Goal: Information Seeking & Learning: Find specific fact

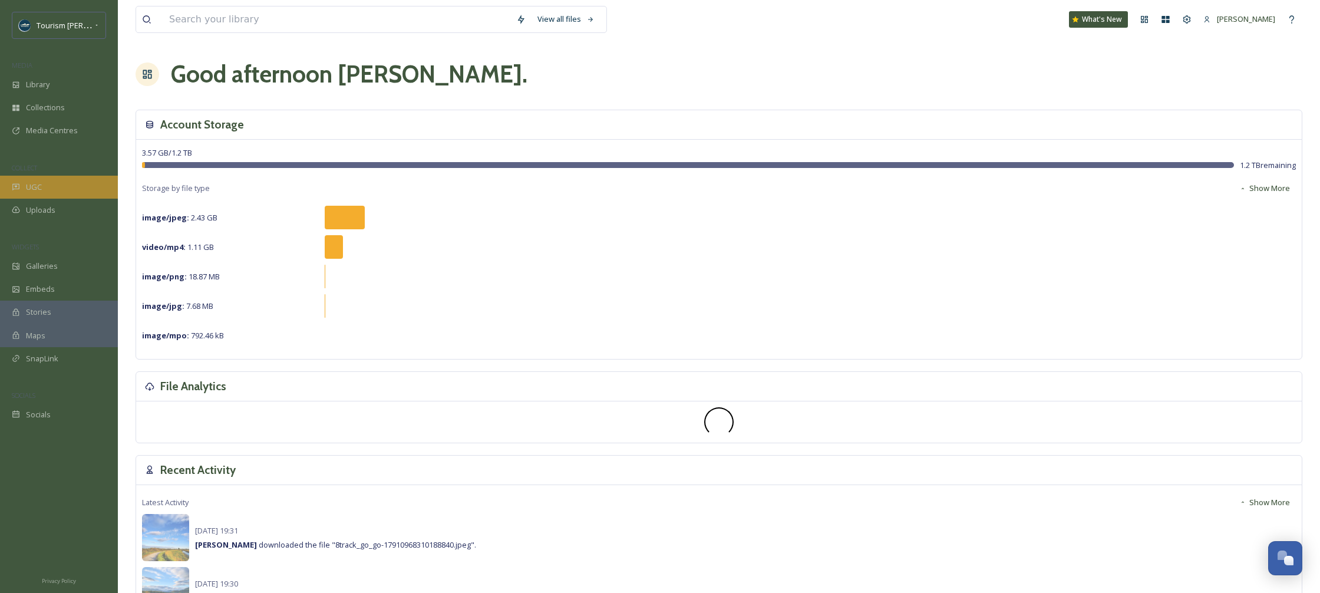
click at [40, 187] on span "UGC" at bounding box center [34, 186] width 16 height 11
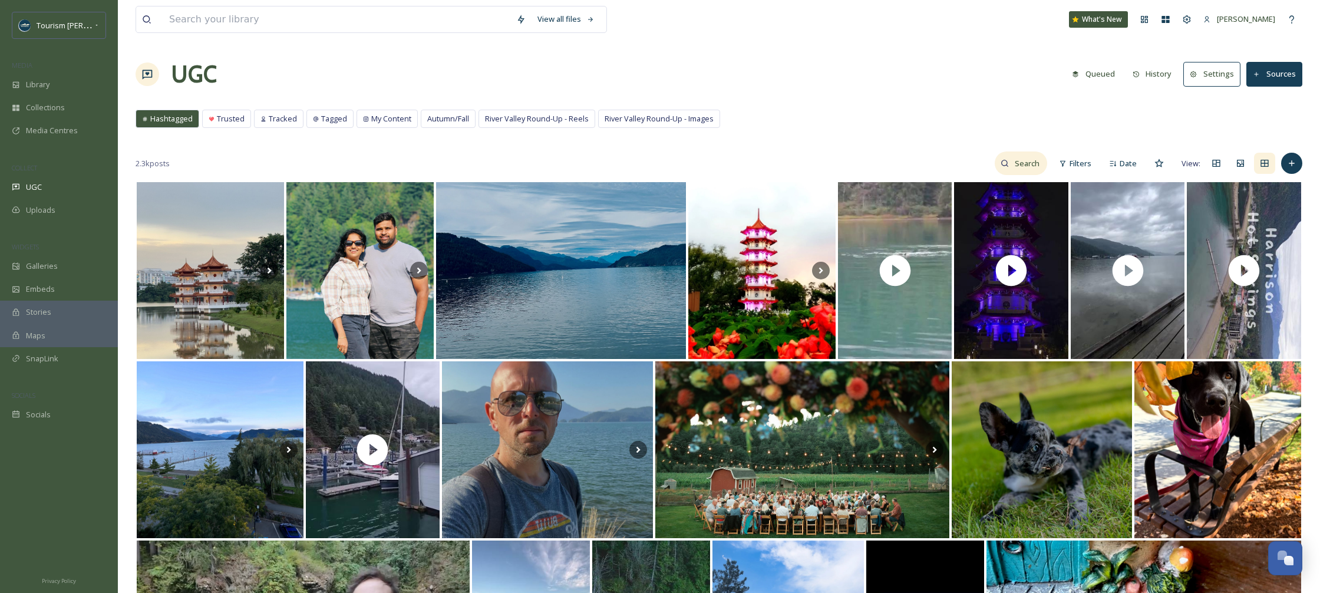
drag, startPoint x: 1028, startPoint y: 165, endPoint x: 1002, endPoint y: 165, distance: 25.3
click at [1027, 165] on input at bounding box center [1028, 163] width 38 height 24
type input "bird"
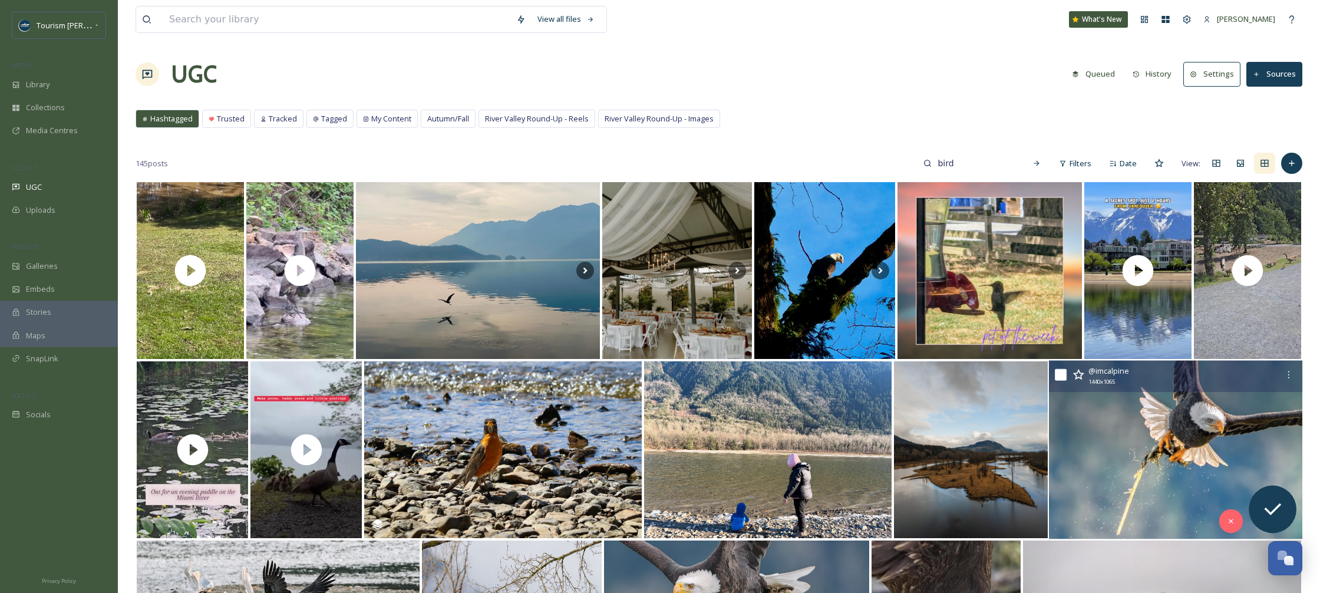
click at [1127, 399] on img at bounding box center [1175, 450] width 253 height 179
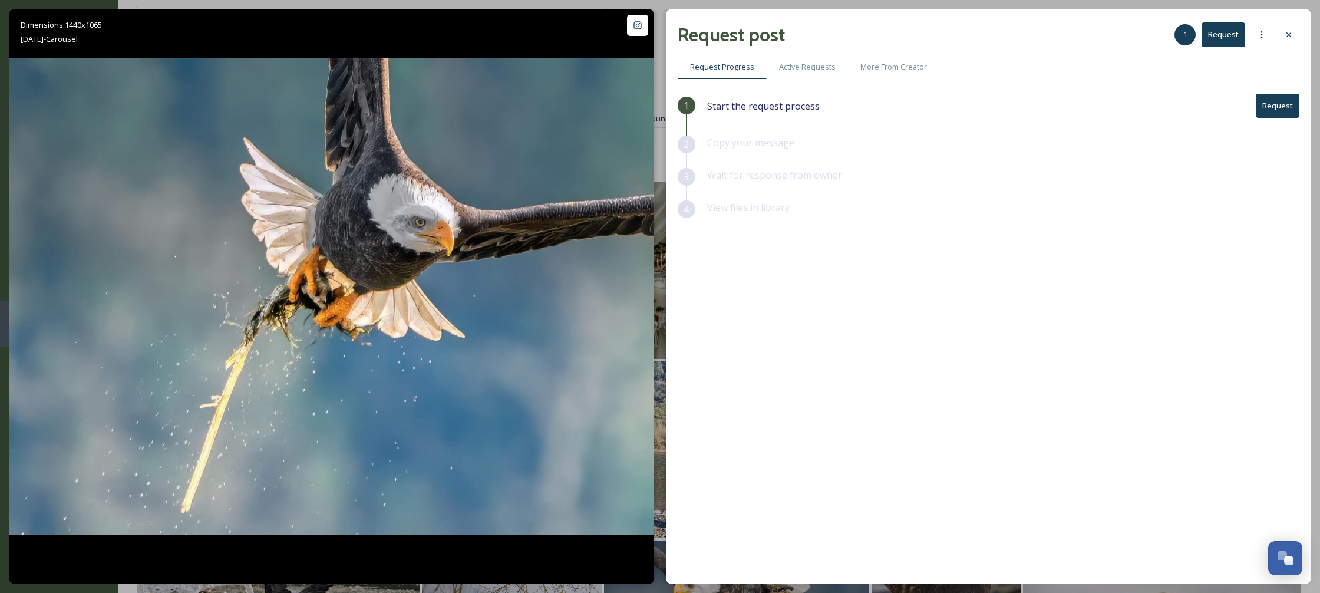
click at [1284, 32] on icon at bounding box center [1288, 34] width 9 height 9
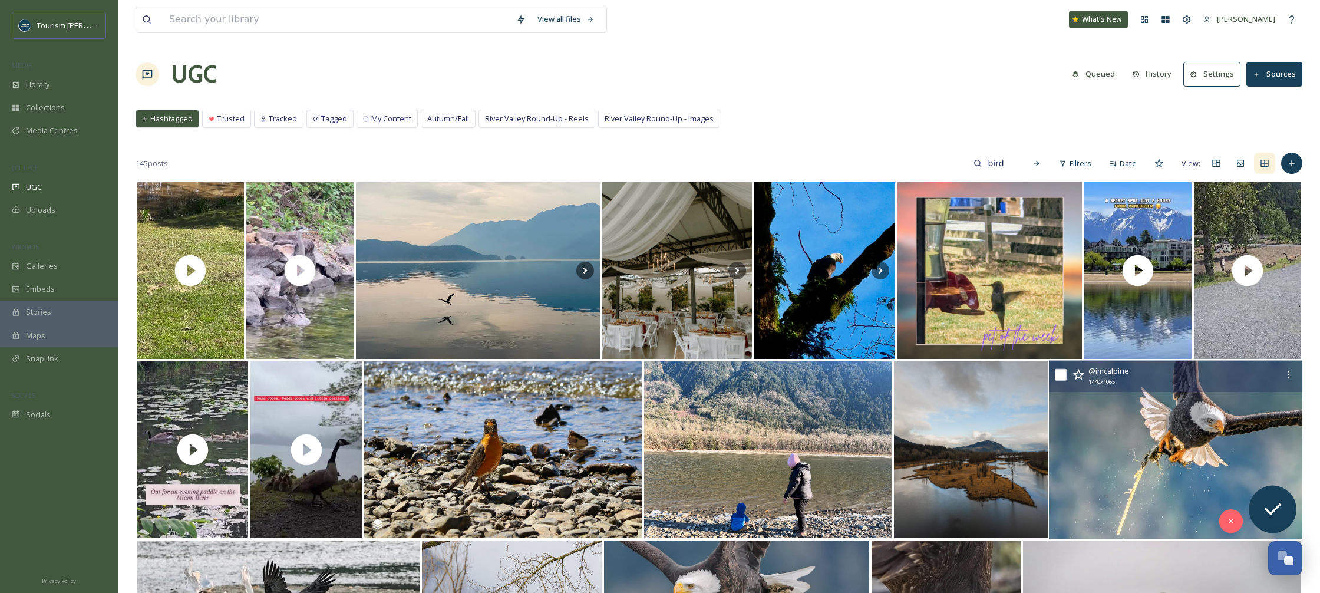
click at [1161, 420] on img at bounding box center [1175, 450] width 253 height 179
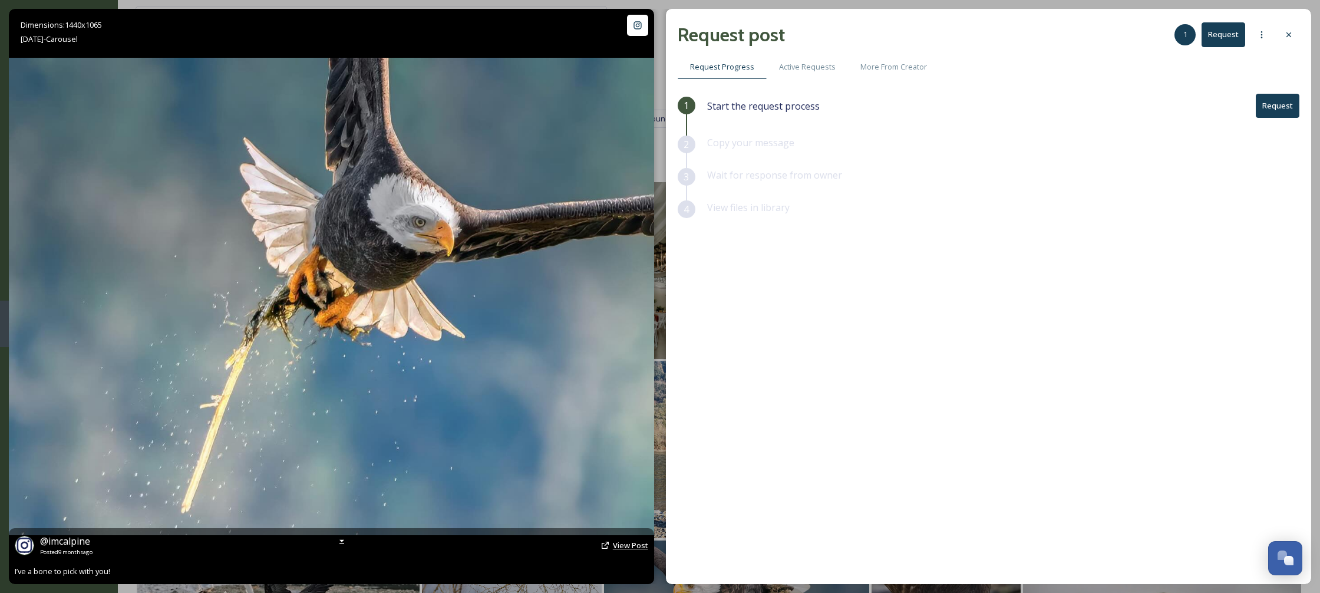
click at [635, 547] on span "View Post" at bounding box center [630, 545] width 35 height 11
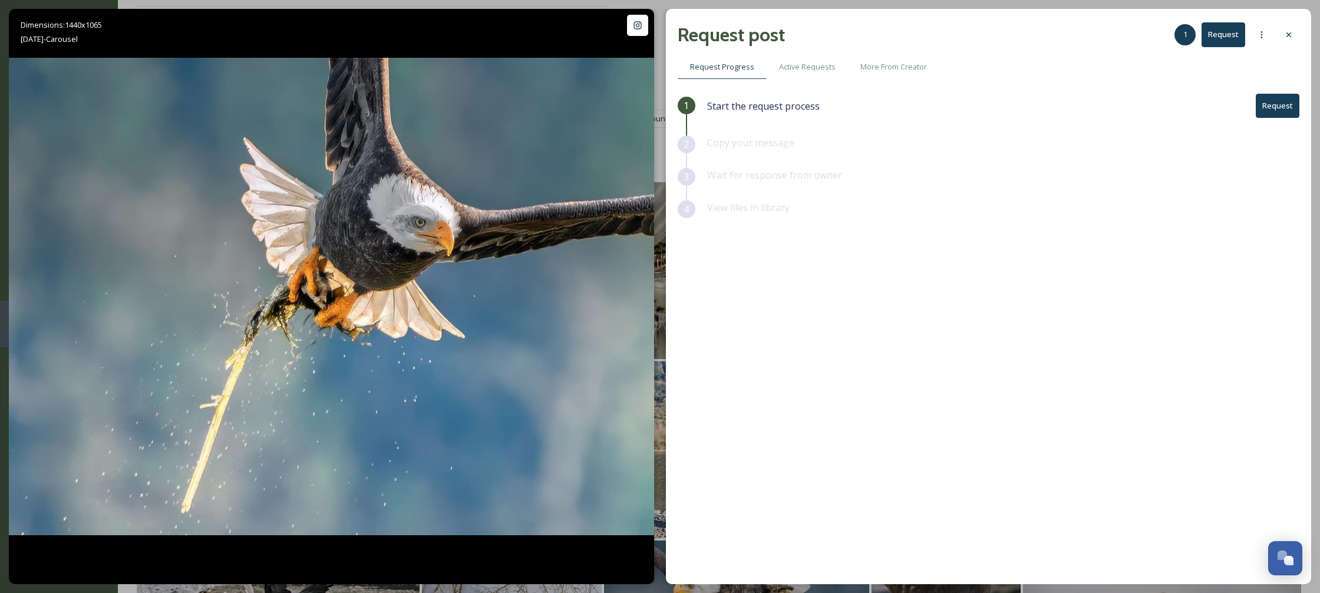
click at [1287, 30] on icon at bounding box center [1288, 34] width 9 height 9
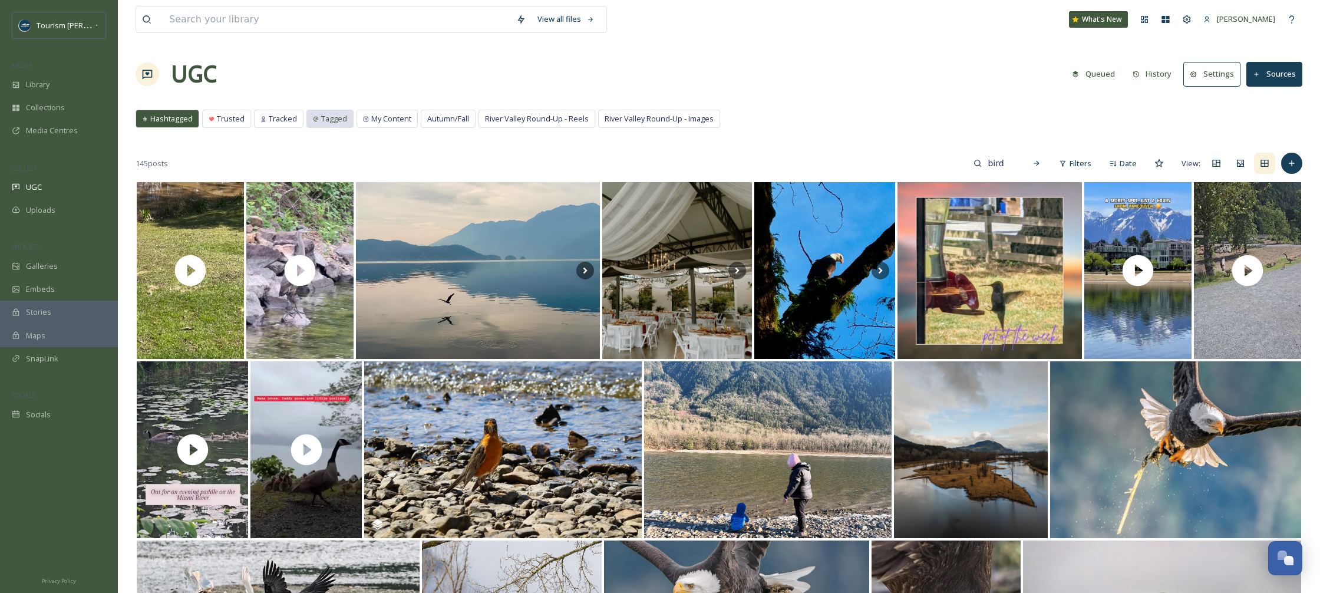
click at [325, 119] on span "Tagged" at bounding box center [334, 118] width 26 height 11
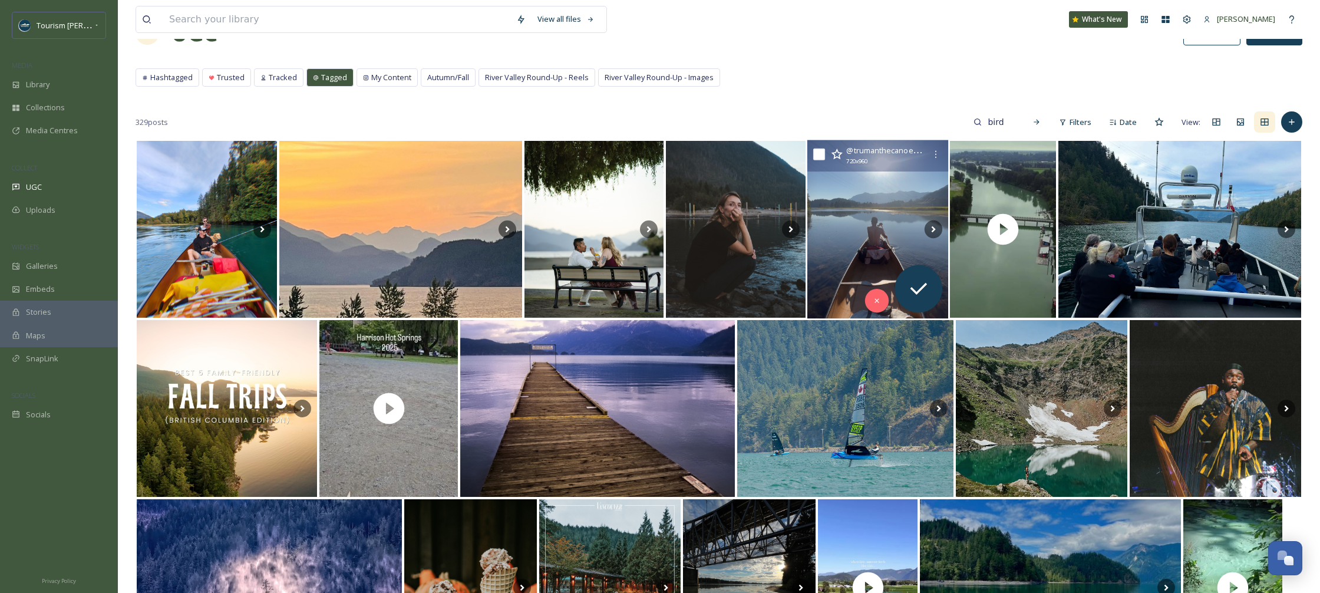
scroll to position [43, 0]
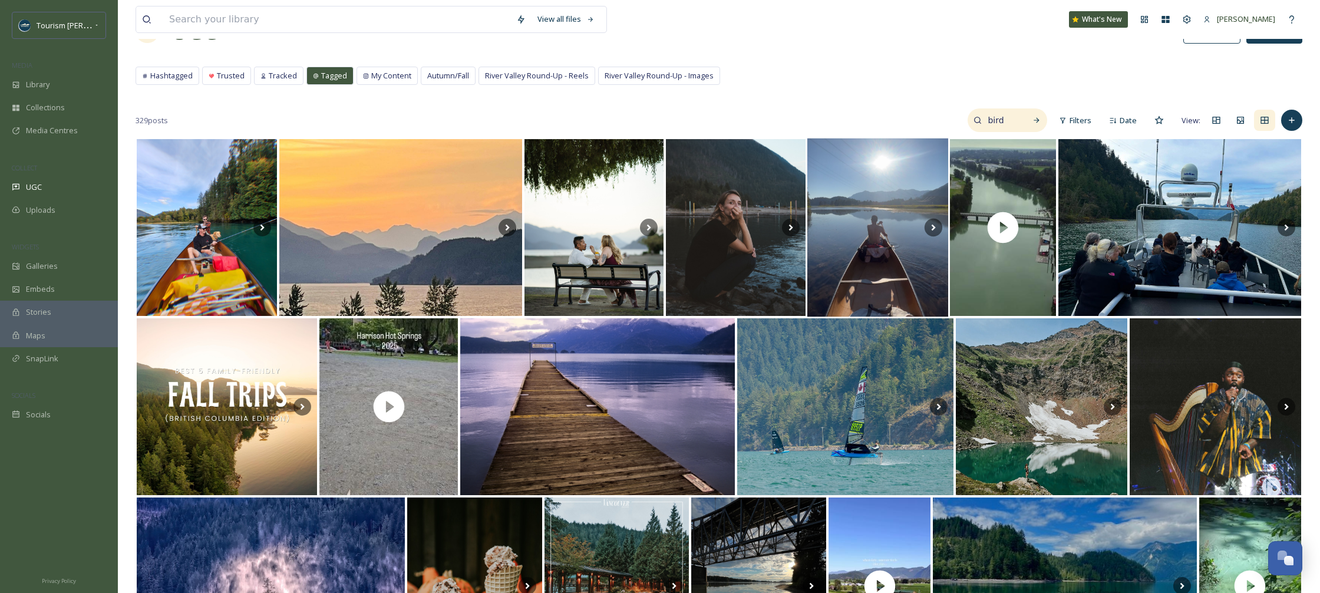
click at [1016, 119] on input "bird" at bounding box center [1001, 120] width 38 height 24
click at [1036, 119] on icon at bounding box center [1036, 120] width 8 height 8
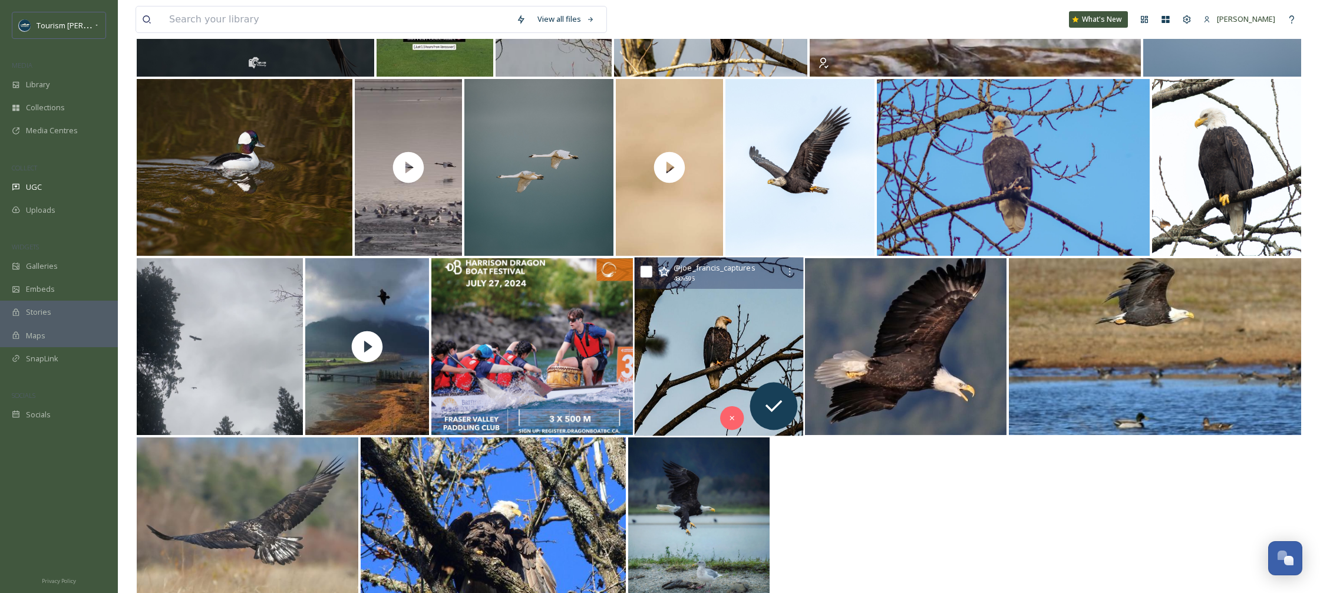
scroll to position [856, 0]
